Goal: Information Seeking & Learning: Check status

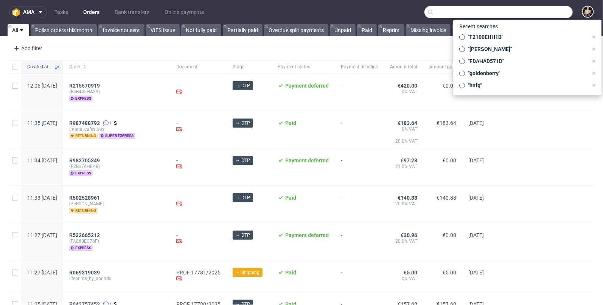
click at [527, 14] on input "text" at bounding box center [498, 12] width 148 height 12
paste input "[EMAIL_ADDRESS][DOMAIN_NAME]"
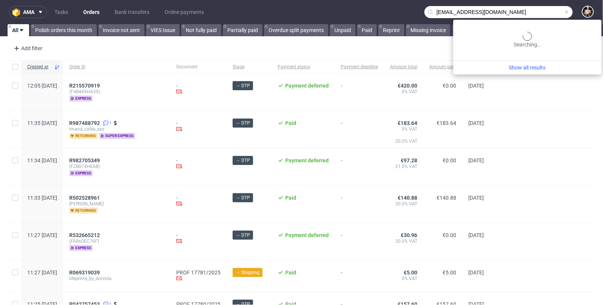
type input "[EMAIL_ADDRESS][DOMAIN_NAME]"
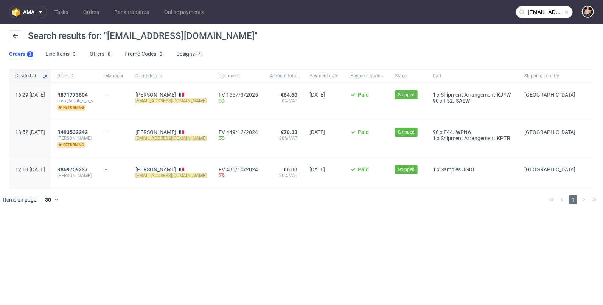
click at [181, 90] on div "[PERSON_NAME] [EMAIL_ADDRESS][DOMAIN_NAME]" at bounding box center [170, 101] width 83 height 37
click at [176, 93] on link "[PERSON_NAME]" at bounding box center [155, 95] width 40 height 6
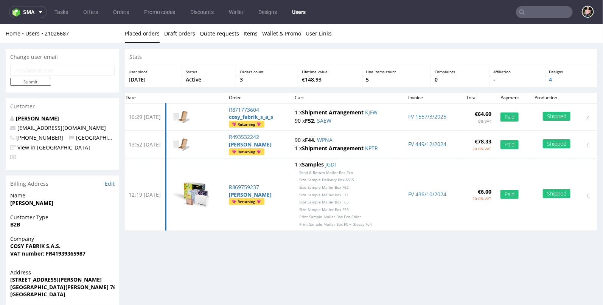
click at [39, 117] on link "[PERSON_NAME]" at bounding box center [37, 118] width 43 height 7
click at [28, 119] on link "[PERSON_NAME]" at bounding box center [37, 118] width 43 height 7
click at [536, 12] on input "text" at bounding box center [544, 12] width 57 height 12
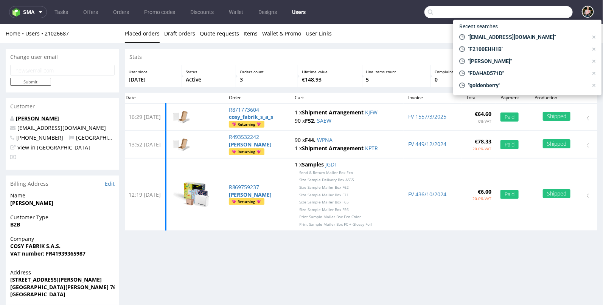
click at [26, 116] on link "[PERSON_NAME]" at bounding box center [37, 118] width 43 height 7
click at [29, 119] on link "[PERSON_NAME]" at bounding box center [37, 118] width 43 height 7
click at [406, 25] on div "Home Users 21026687 Placed orders Draft orders Quote requests Items Wallet & Pr…" at bounding box center [301, 33] width 603 height 19
click at [498, 38] on span ""[EMAIL_ADDRESS][DOMAIN_NAME]"" at bounding box center [526, 37] width 123 height 8
type input "[EMAIL_ADDRESS][DOMAIN_NAME]"
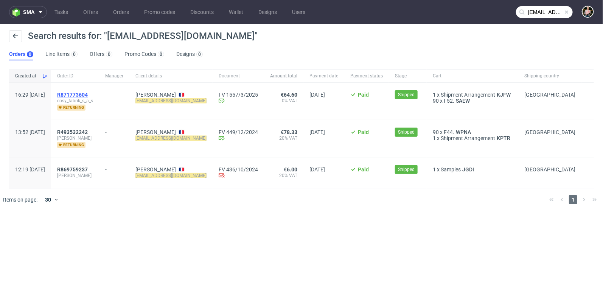
click at [88, 96] on span "R871773604" at bounding box center [72, 95] width 31 height 6
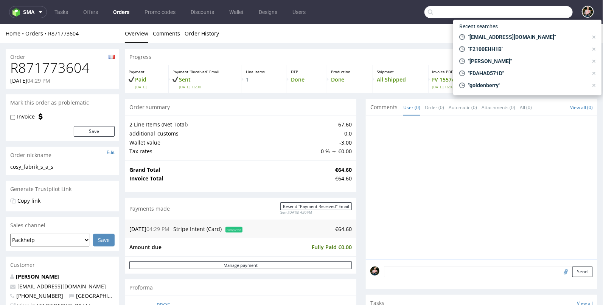
click at [526, 11] on input "text" at bounding box center [498, 12] width 148 height 12
paste input "t.bachosz@gmail.com"
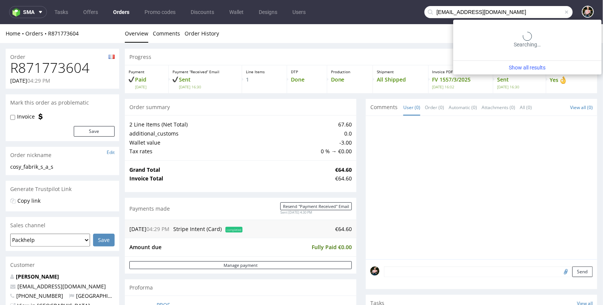
type input "t.bachosz@gmail.com"
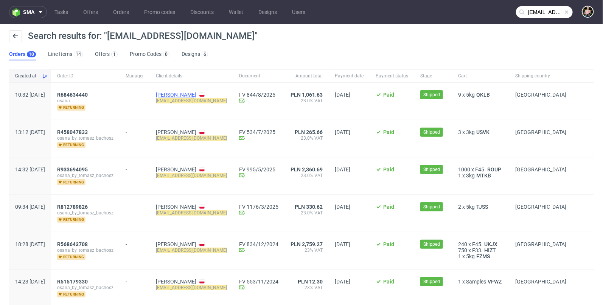
click at [192, 93] on link "Dariusz Woźniak" at bounding box center [176, 95] width 40 height 6
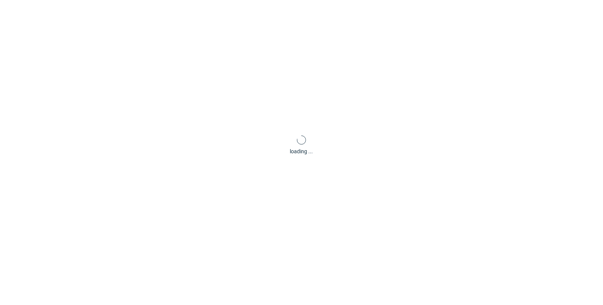
scroll to position [2, 0]
